Goal: Information Seeking & Learning: Learn about a topic

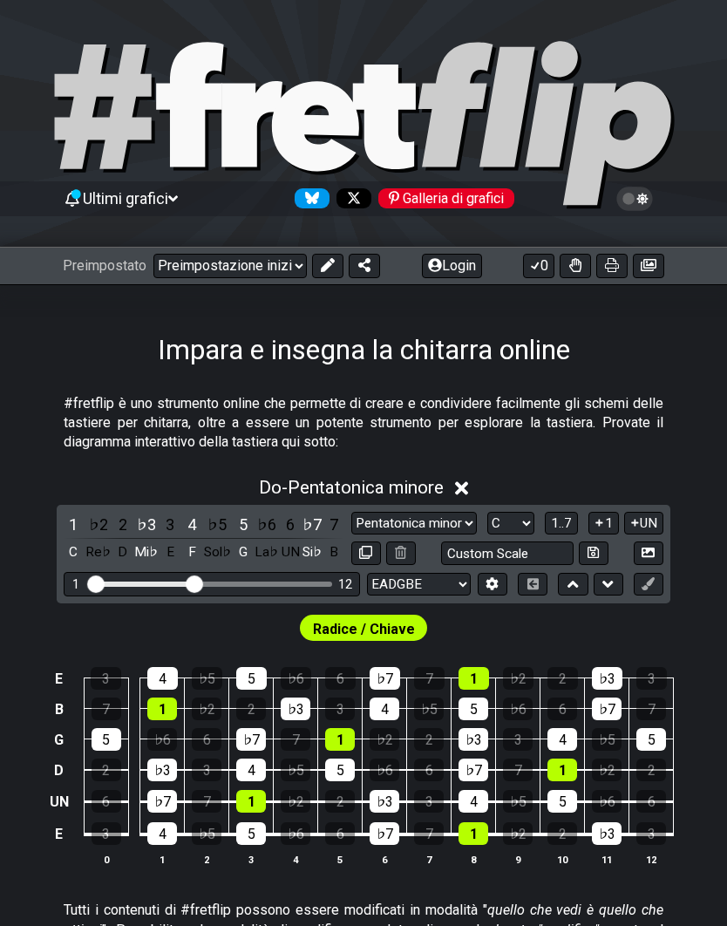
click at [397, 637] on font "Radice / Chiave" at bounding box center [364, 629] width 102 height 17
click at [393, 637] on font "Radice / Chiave" at bounding box center [364, 629] width 102 height 17
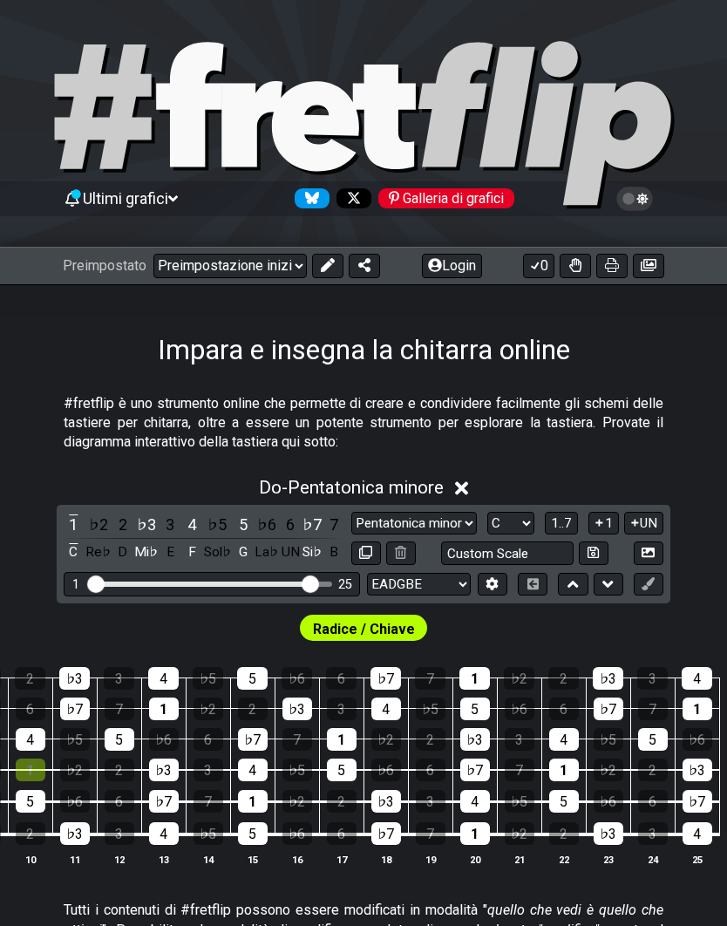
scroll to position [0, 485]
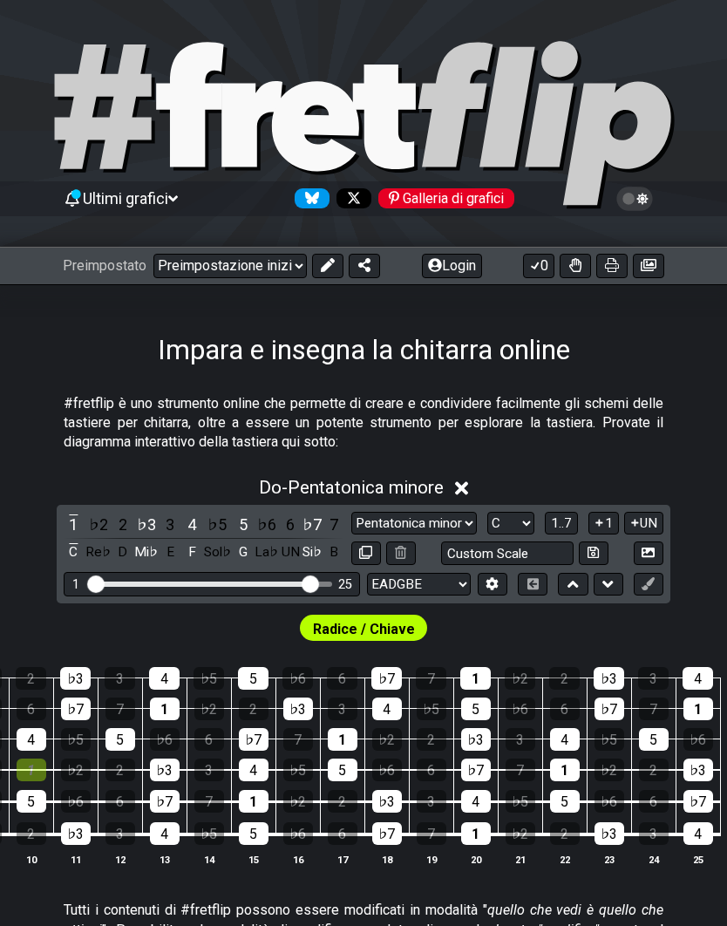
click at [441, 565] on input "Custom Scale" at bounding box center [507, 553] width 132 height 24
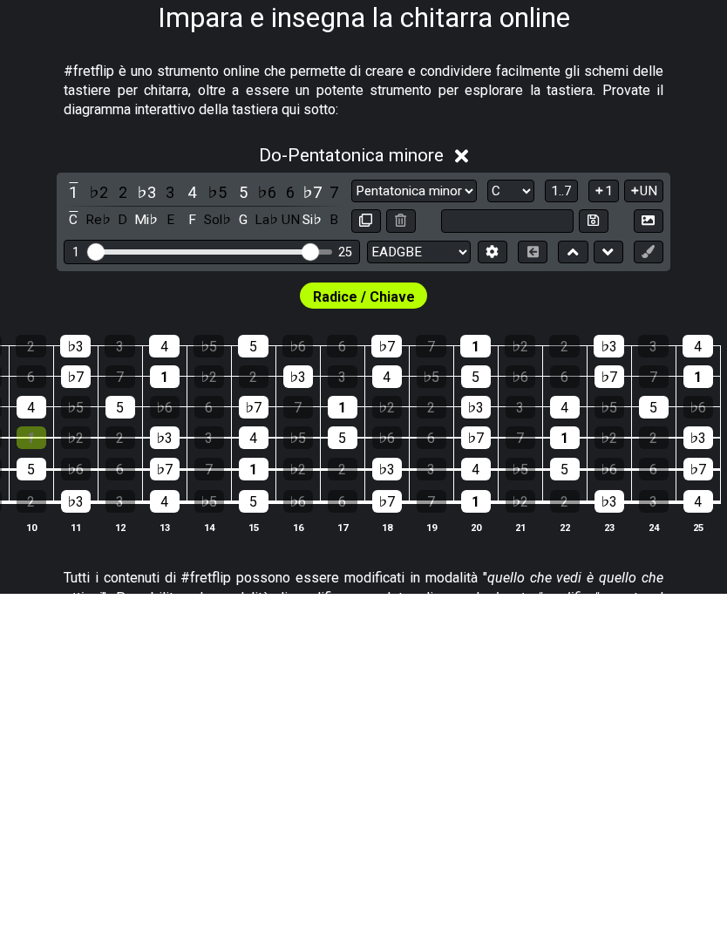
click at [315, 582] on input "Gamma di tasti visibile" at bounding box center [212, 582] width 248 height 0
type input "Custom Scale"
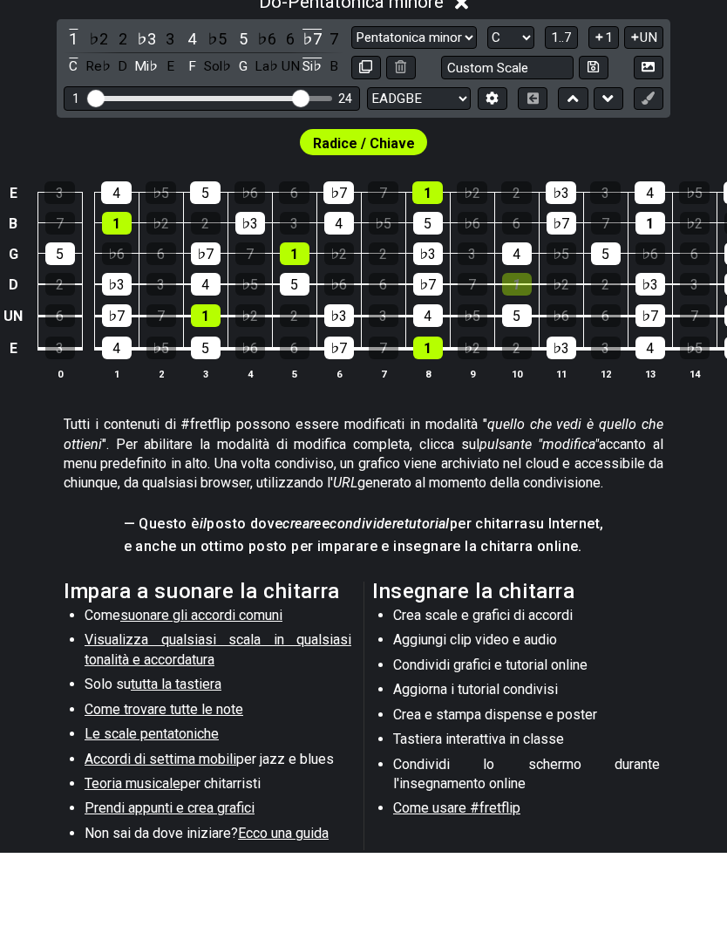
scroll to position [413, 0]
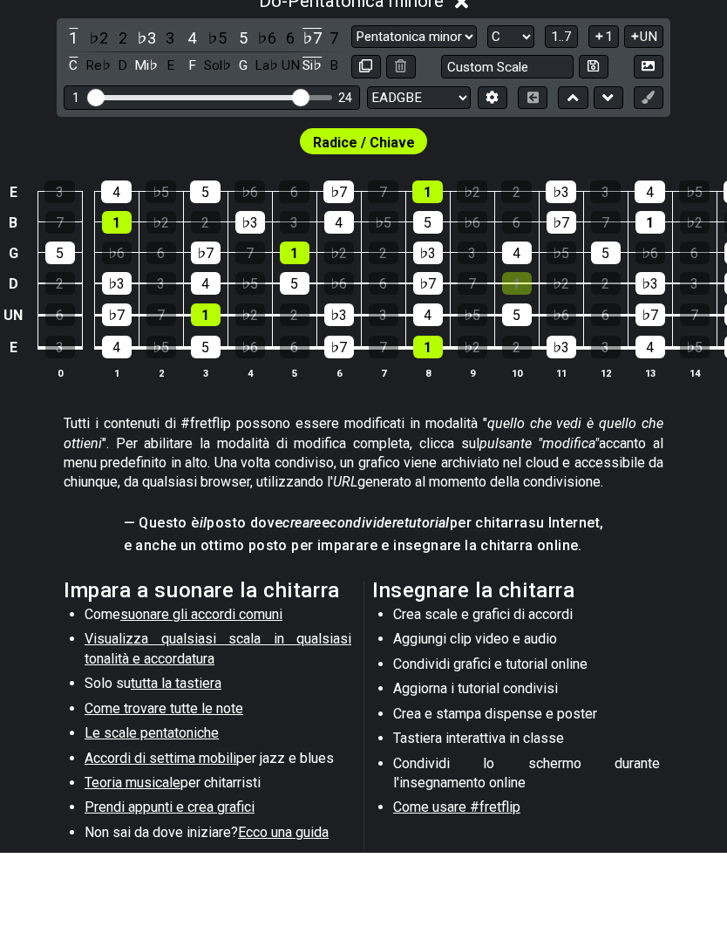
click at [199, 798] on font "Le scale pentatoniche" at bounding box center [152, 806] width 134 height 17
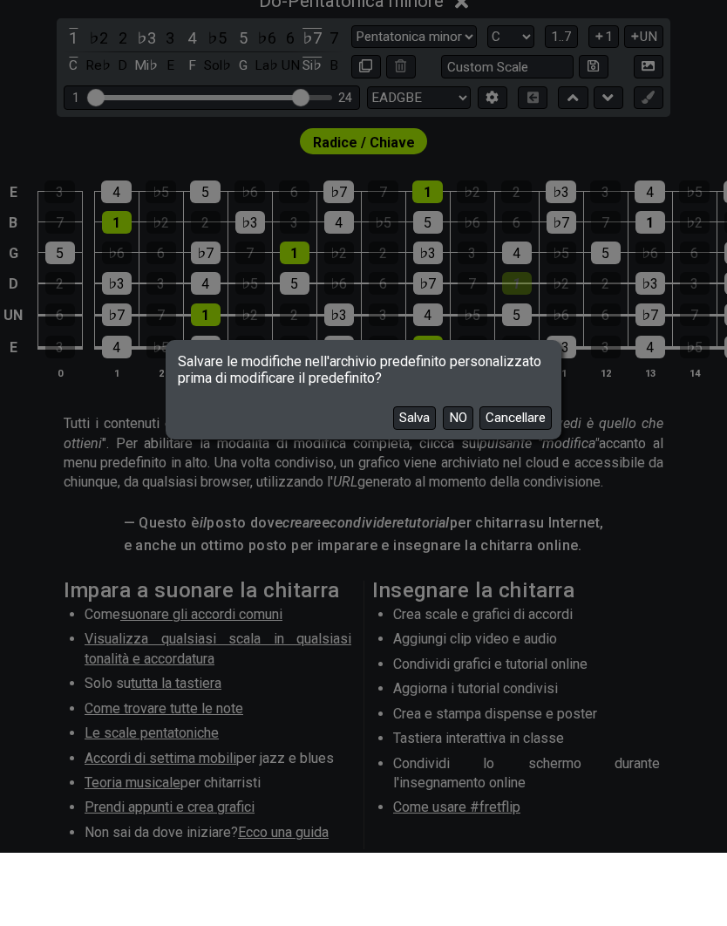
click at [466, 479] on button "NO" at bounding box center [458, 491] width 31 height 24
select select "/minor-pentatonic"
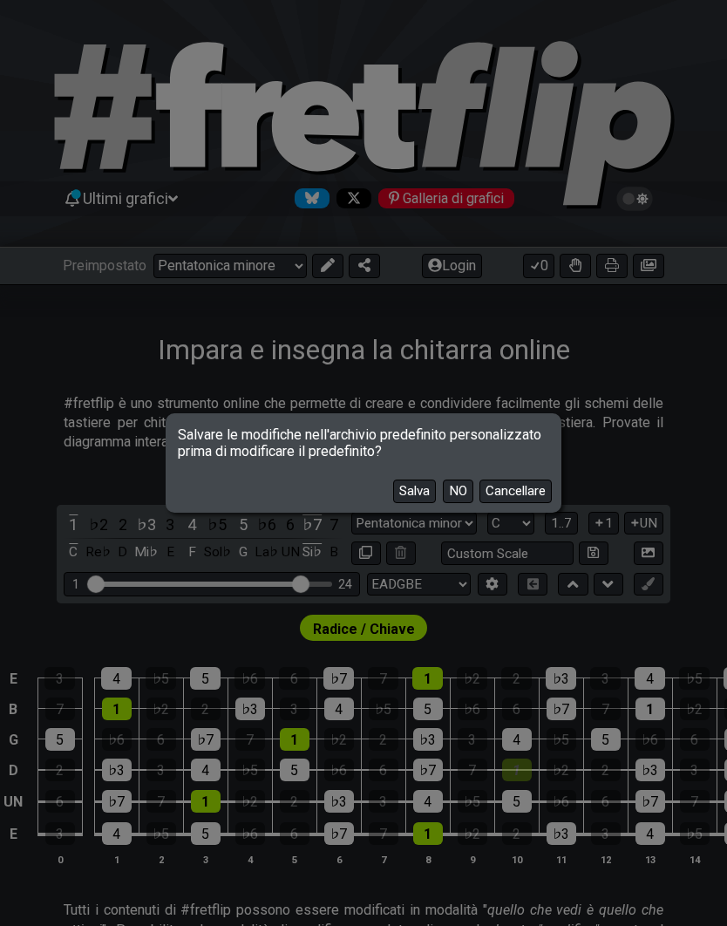
select select "C"
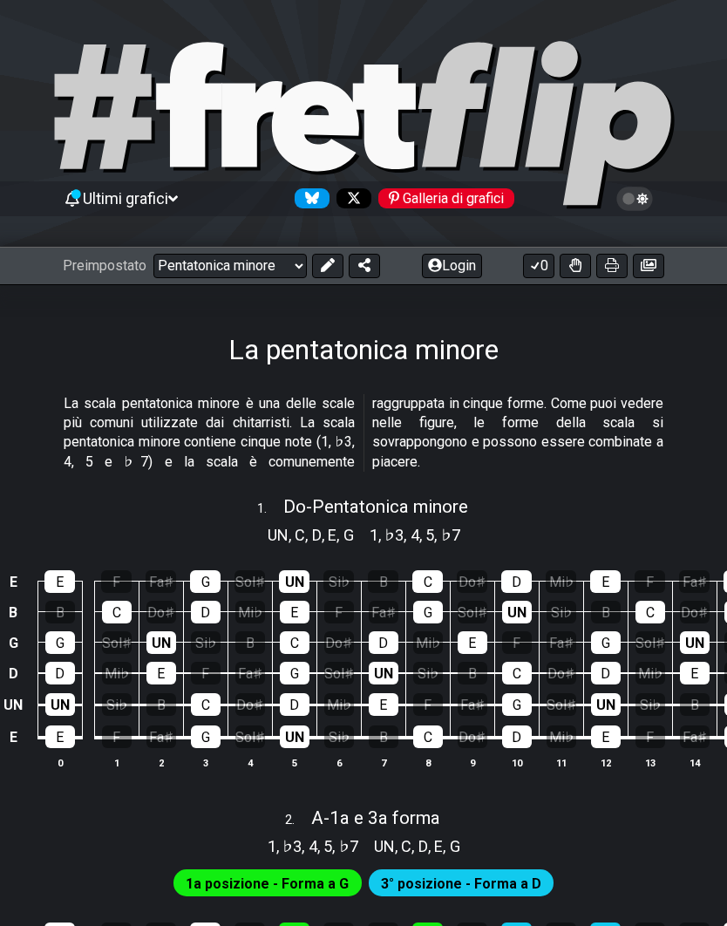
click at [313, 878] on font "1a posizione - Forma a G" at bounding box center [267, 883] width 163 height 17
click at [300, 883] on font "1a posizione - Forma a G" at bounding box center [267, 883] width 163 height 17
click at [475, 204] on font "Galleria di grafici" at bounding box center [453, 198] width 101 height 17
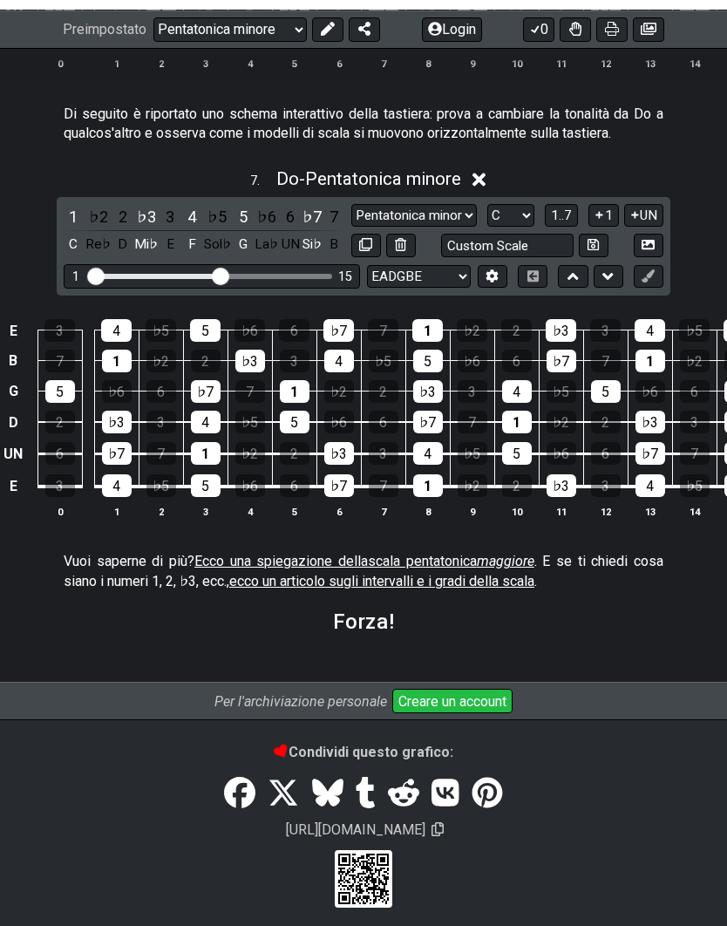
scroll to position [2415, 0]
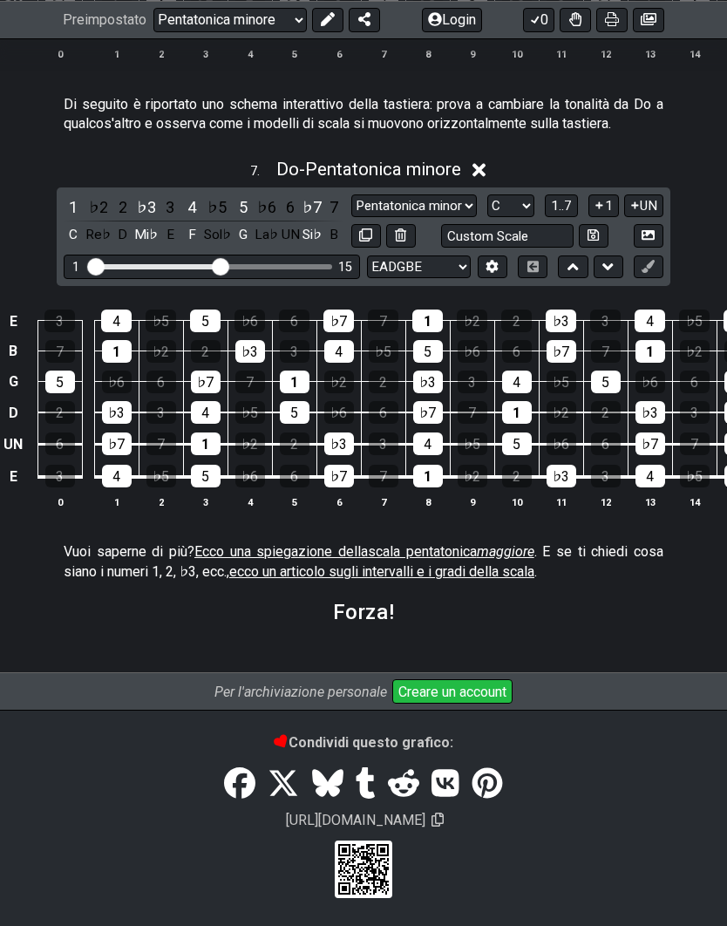
click at [463, 564] on font "ecco un articolo sugli intervalli e i gradi della scala" at bounding box center [381, 571] width 305 height 17
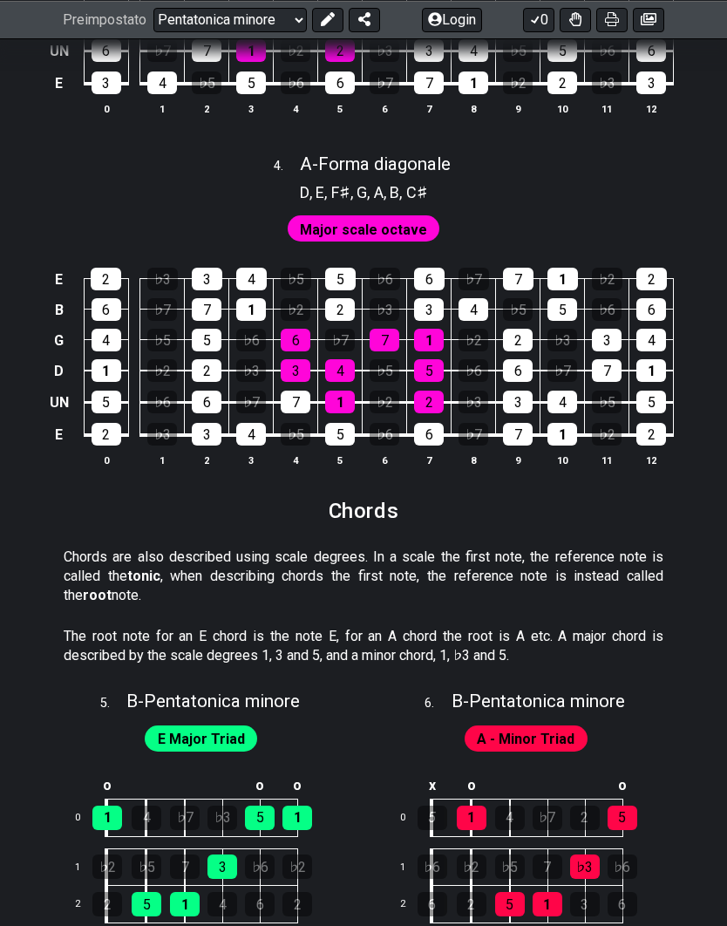
select select "/scale-degrees-and-intervals"
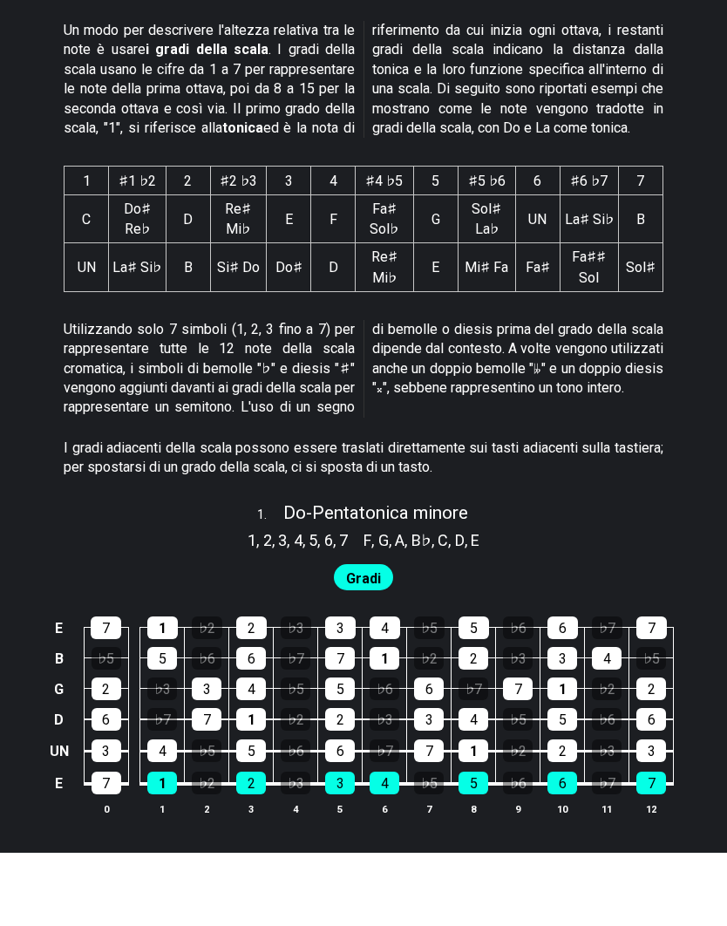
scroll to position [718, 0]
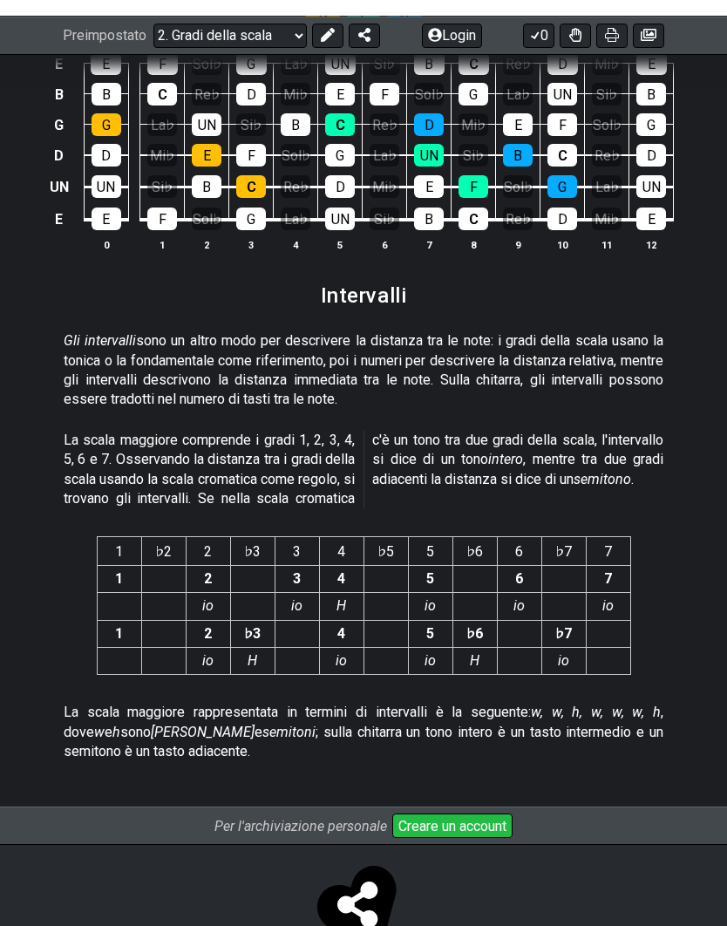
scroll to position [4436, 0]
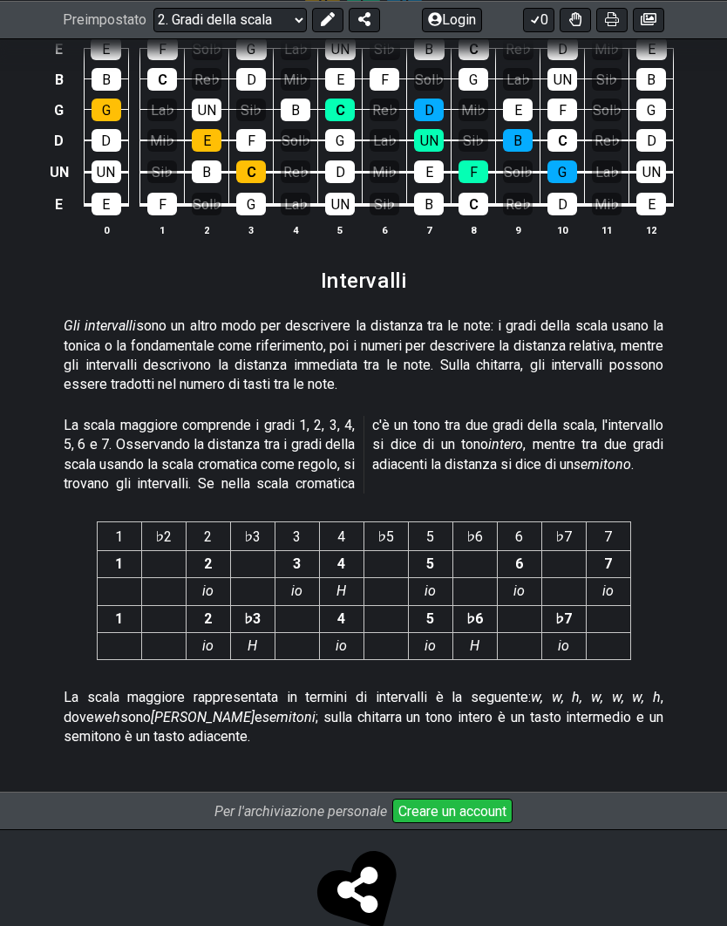
click at [567, 578] on td at bounding box center [563, 591] width 44 height 27
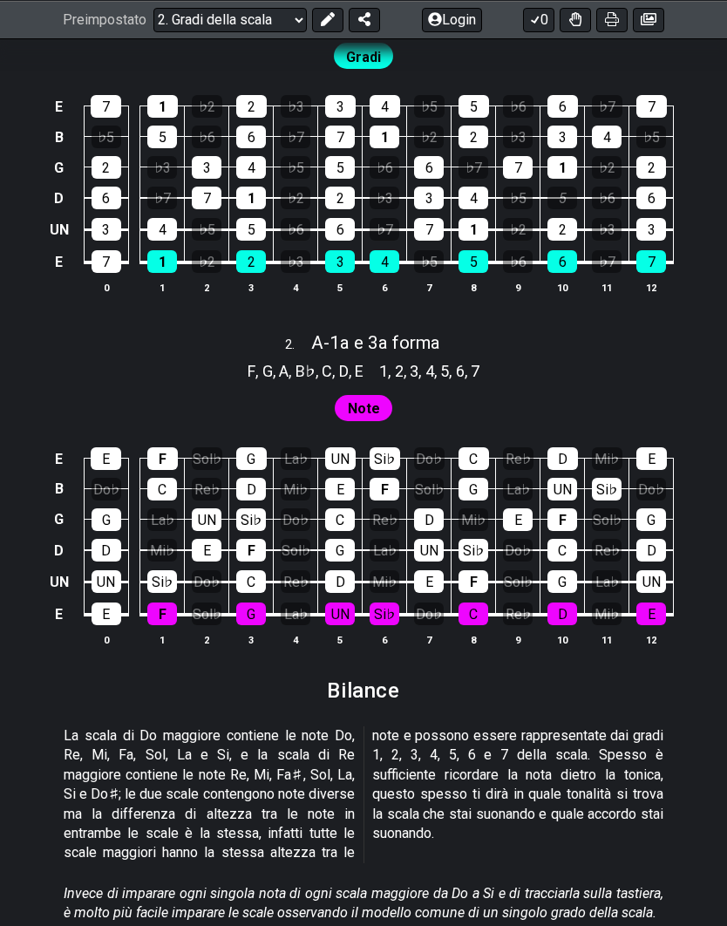
scroll to position [1254, 0]
